Goal: Information Seeking & Learning: Learn about a topic

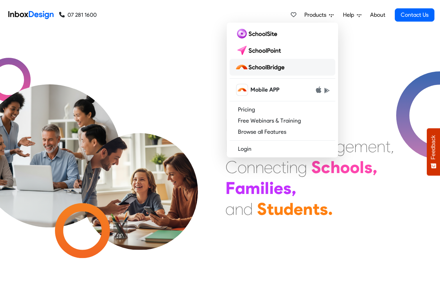
click at [268, 67] on img at bounding box center [261, 67] width 52 height 11
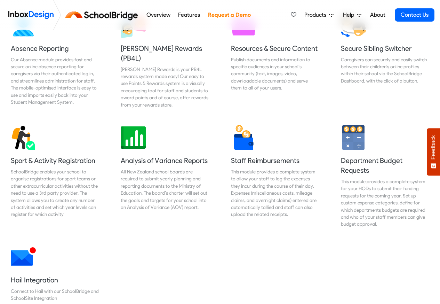
scroll to position [542, 0]
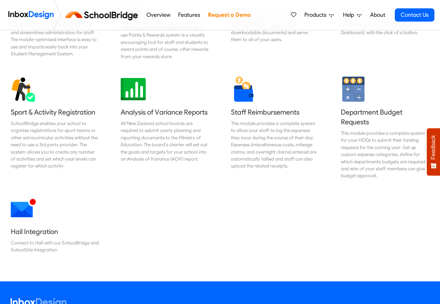
click at [188, 15] on link "Features" at bounding box center [189, 15] width 26 height 14
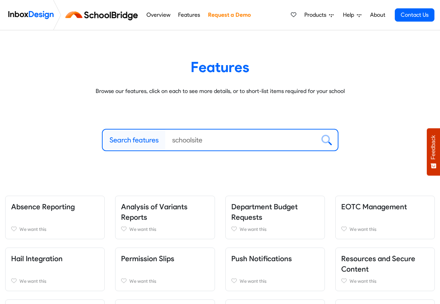
click at [152, 15] on link "Overview" at bounding box center [158, 15] width 28 height 14
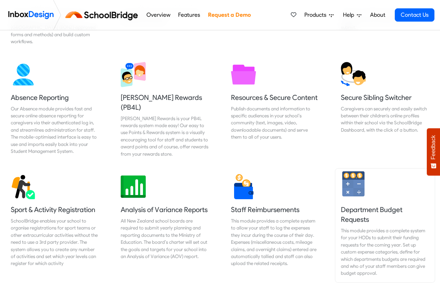
scroll to position [668, 0]
